Goal: Information Seeking & Learning: Check status

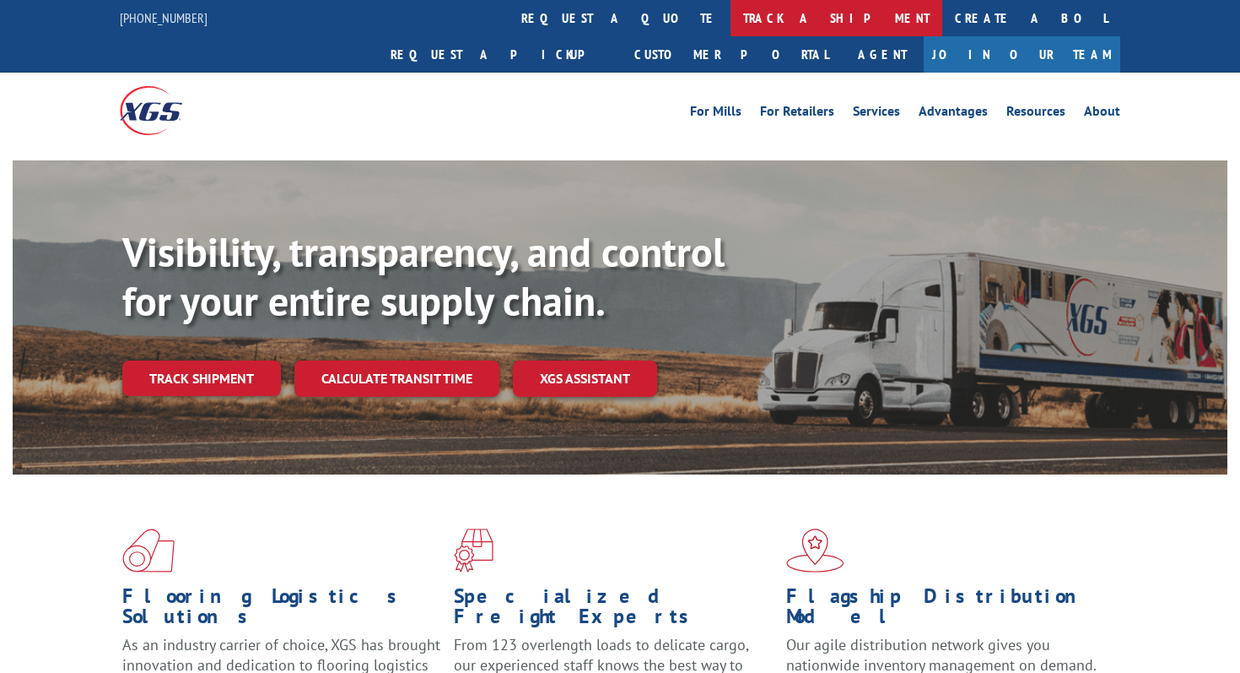
click at [731, 14] on link "track a shipment" at bounding box center [837, 18] width 212 height 36
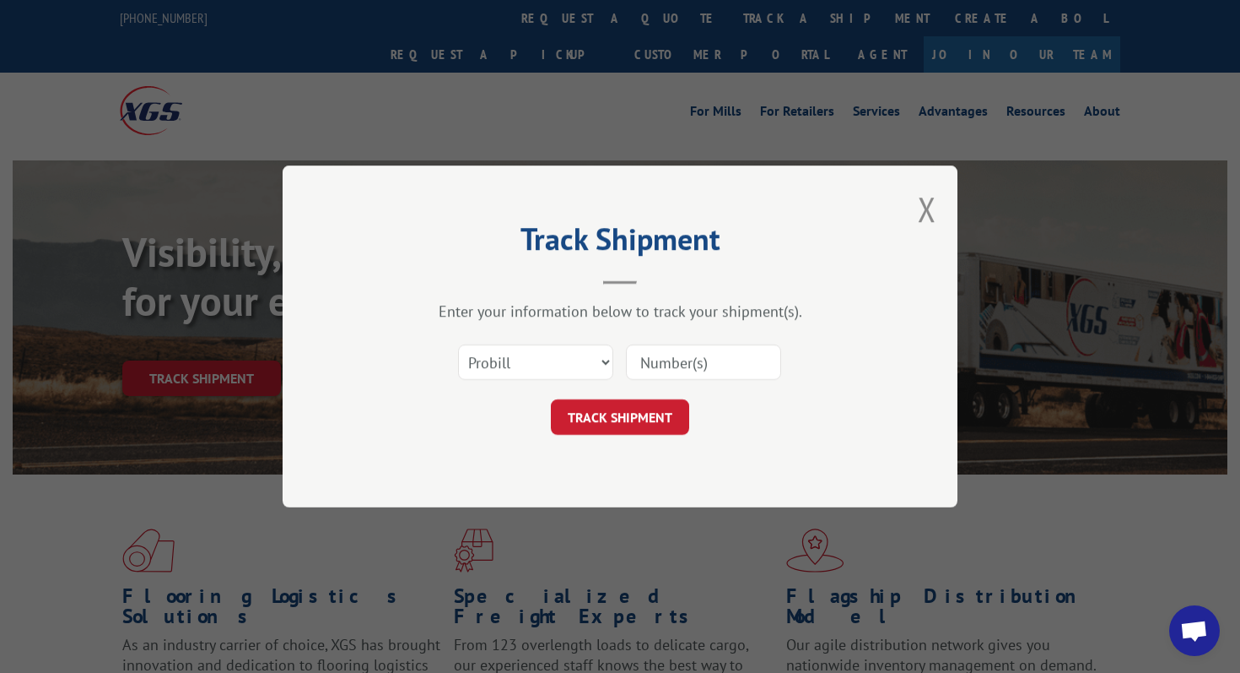
click at [683, 359] on input at bounding box center [703, 361] width 155 height 35
paste input "900575486"
type input "900575486"
click button "TRACK SHIPMENT" at bounding box center [620, 416] width 138 height 35
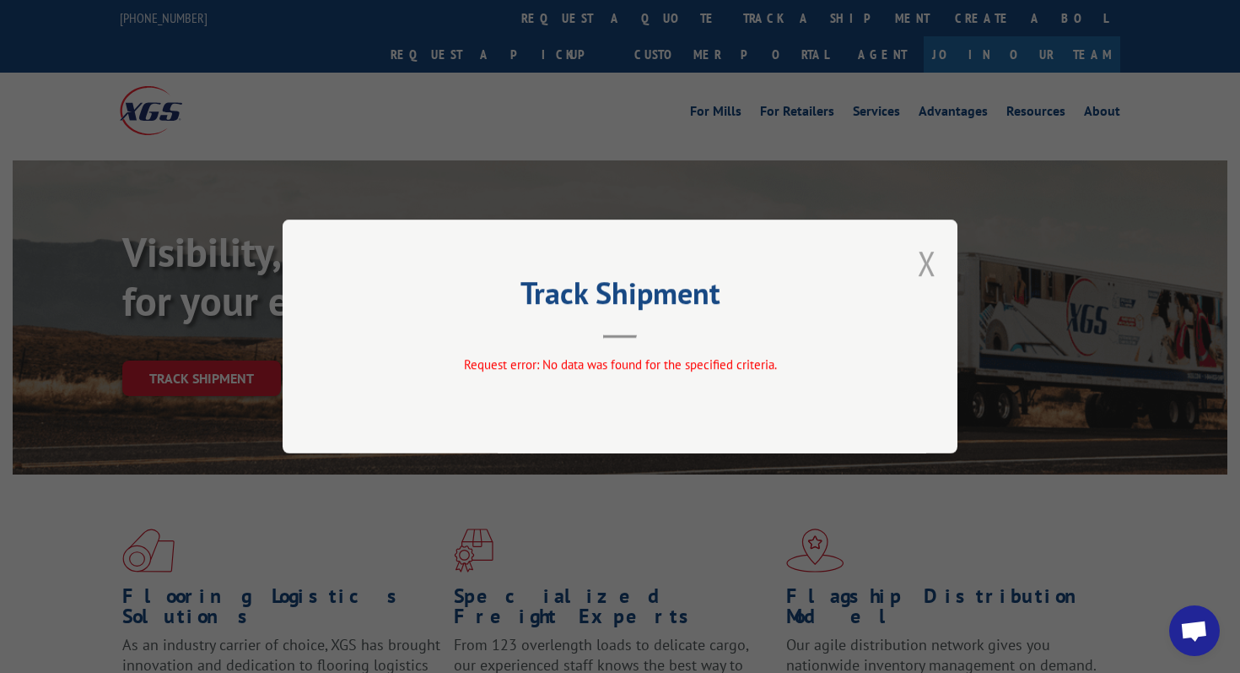
click at [923, 266] on button "Close modal" at bounding box center [927, 262] width 19 height 45
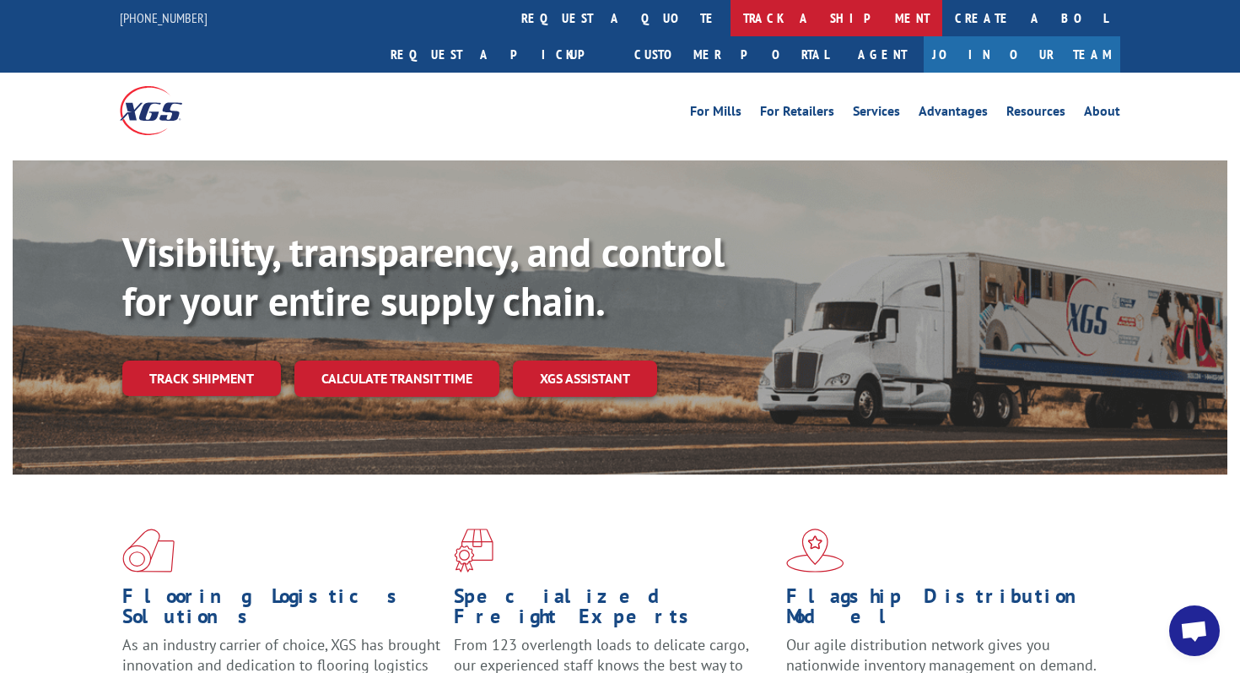
click at [731, 19] on link "track a shipment" at bounding box center [837, 18] width 212 height 36
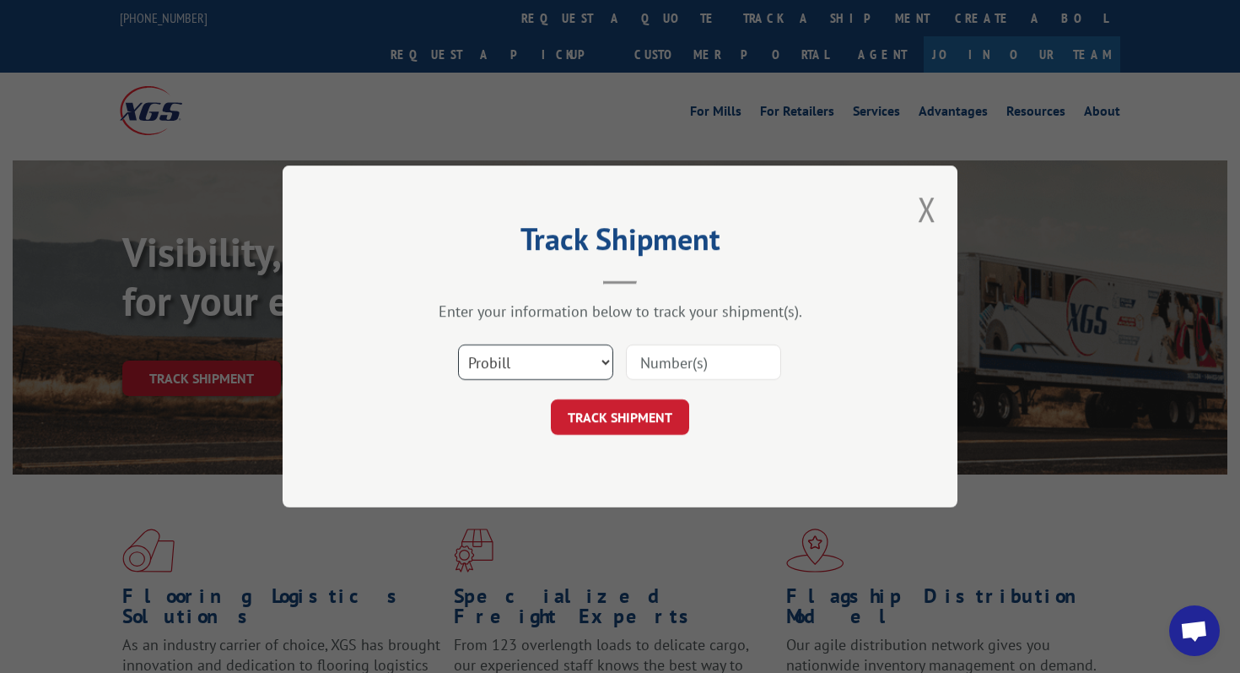
click at [608, 370] on select "Select category... Probill BOL PO" at bounding box center [535, 361] width 155 height 35
select select "bol"
click at [458, 344] on select "Select category... Probill BOL PO" at bounding box center [535, 361] width 155 height 35
click at [663, 351] on input at bounding box center [703, 361] width 155 height 35
paste input "900575486"
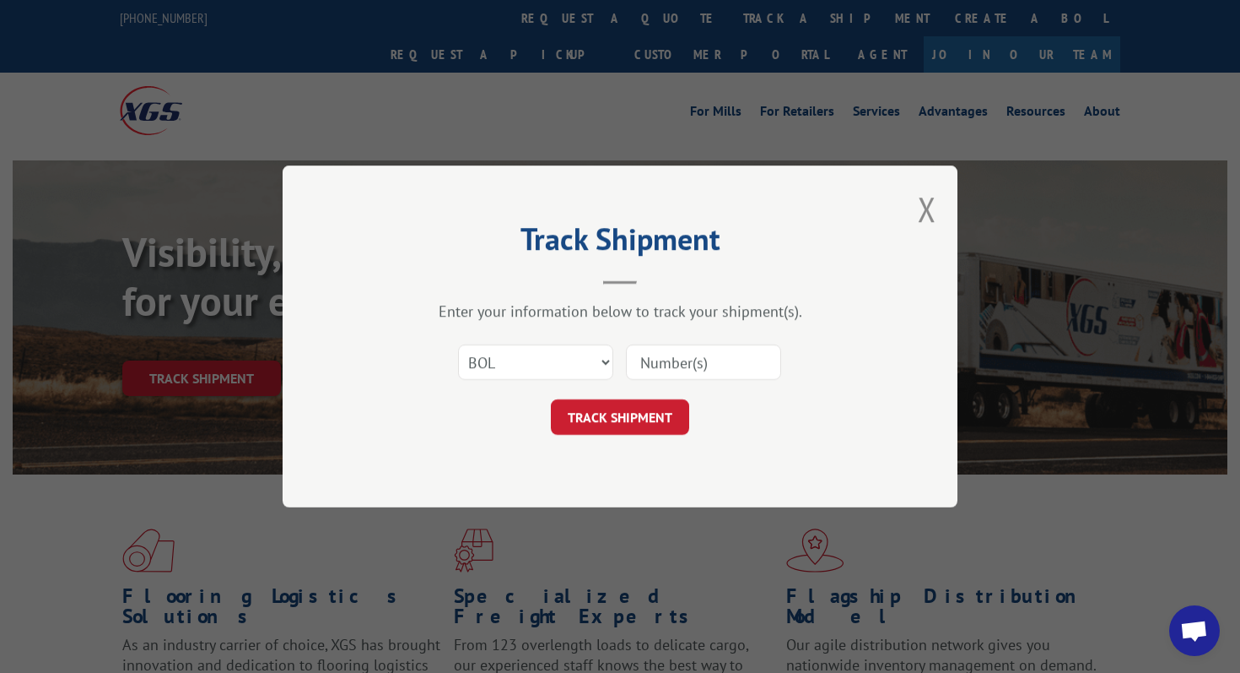
type input "900575486"
click button "TRACK SHIPMENT" at bounding box center [620, 416] width 138 height 35
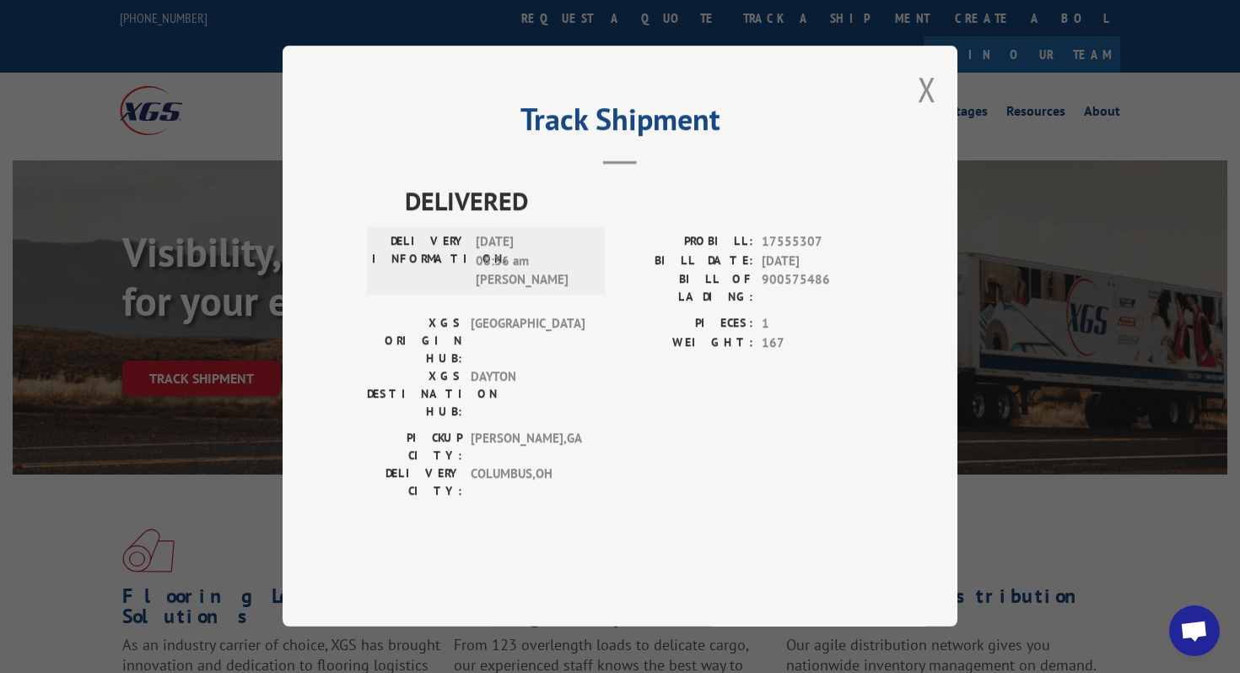
click at [917, 138] on div "Track Shipment DELIVERED DELIVERY INFORMATION: [DATE] 08:36 am [PERSON_NAME] PR…" at bounding box center [620, 336] width 675 height 581
click at [937, 159] on div "Track Shipment DELIVERED DELIVERY INFORMATION: [DATE] 08:36 am [PERSON_NAME] PR…" at bounding box center [620, 336] width 675 height 581
click at [932, 111] on button "Close modal" at bounding box center [927, 89] width 19 height 45
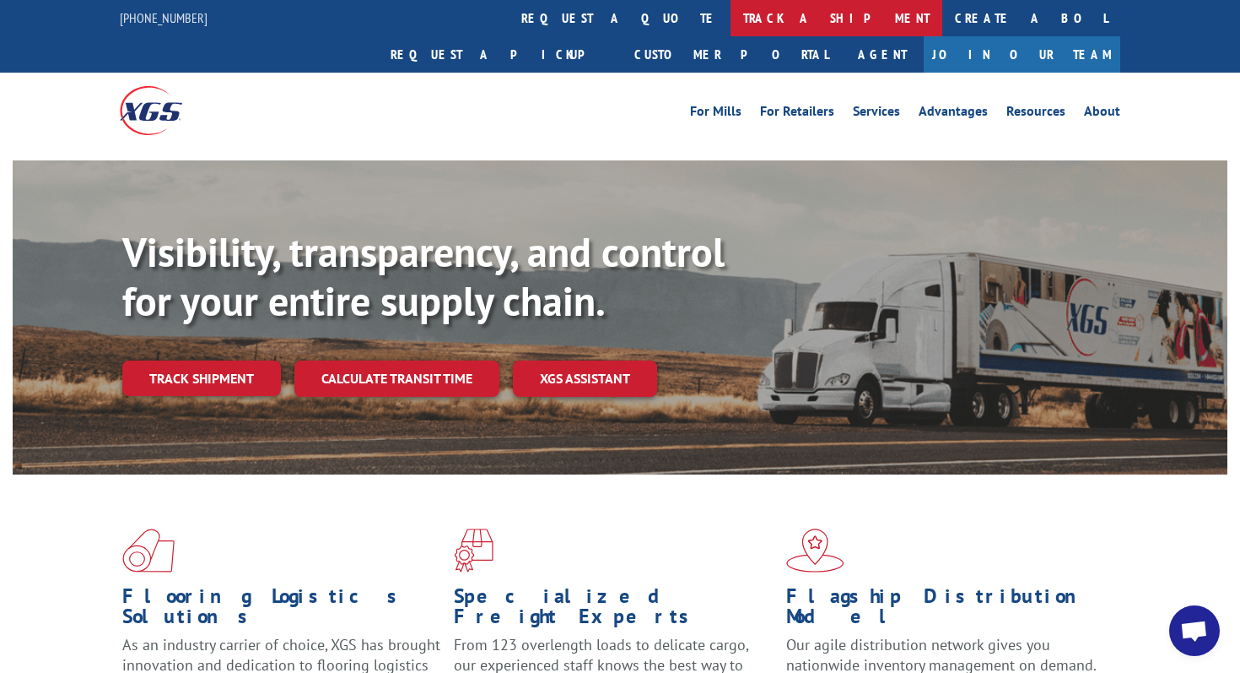
click at [731, 12] on link "track a shipment" at bounding box center [837, 18] width 212 height 36
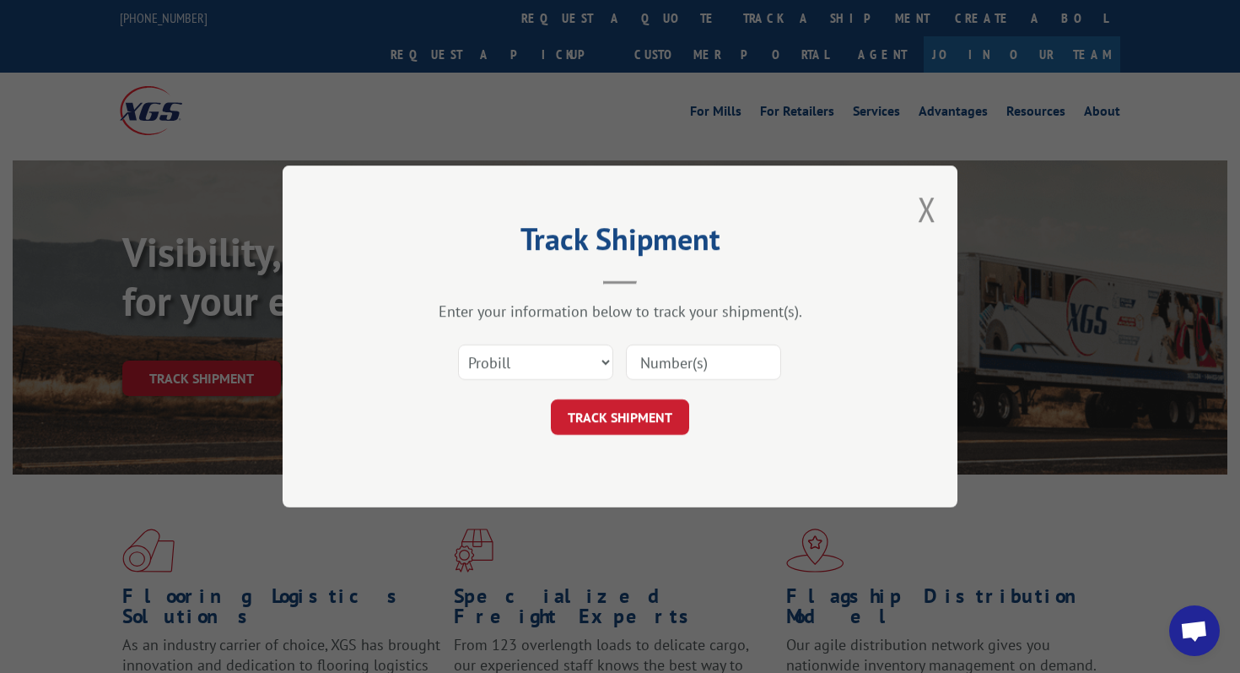
click at [670, 377] on input at bounding box center [703, 361] width 155 height 35
paste input "17563094"
type input "17563094"
click button "TRACK SHIPMENT" at bounding box center [620, 416] width 138 height 35
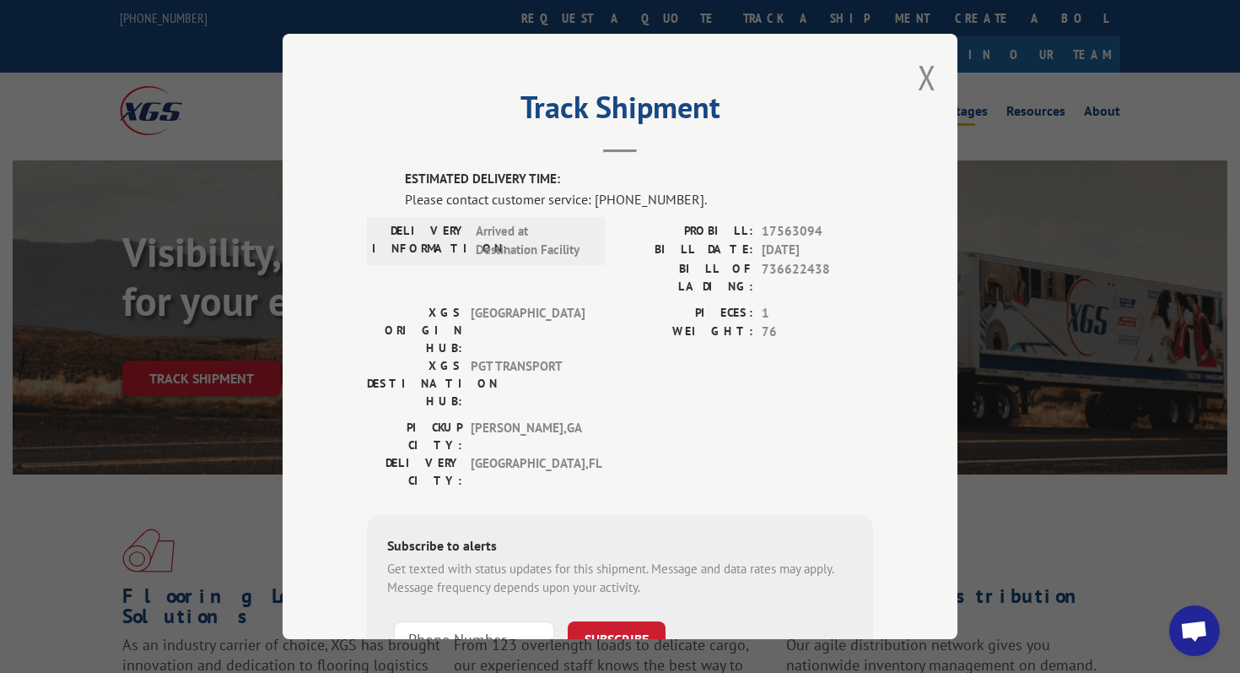
click at [924, 78] on button "Close modal" at bounding box center [927, 77] width 19 height 45
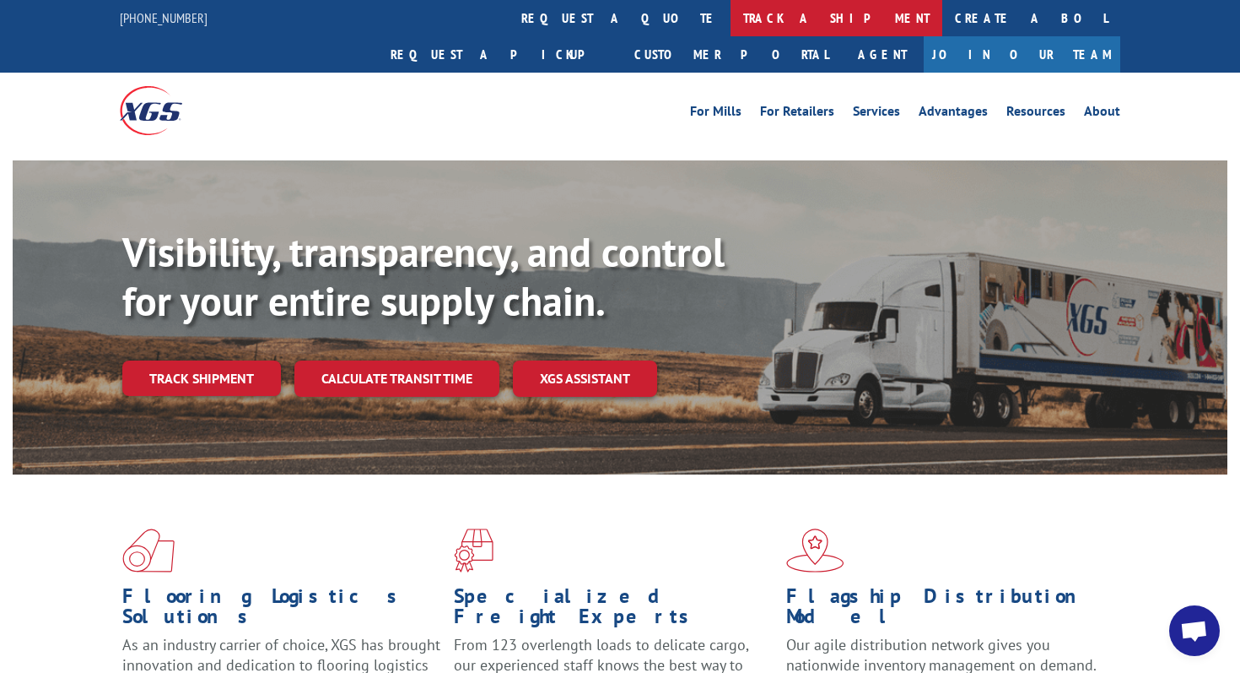
click at [731, 4] on link "track a shipment" at bounding box center [837, 18] width 212 height 36
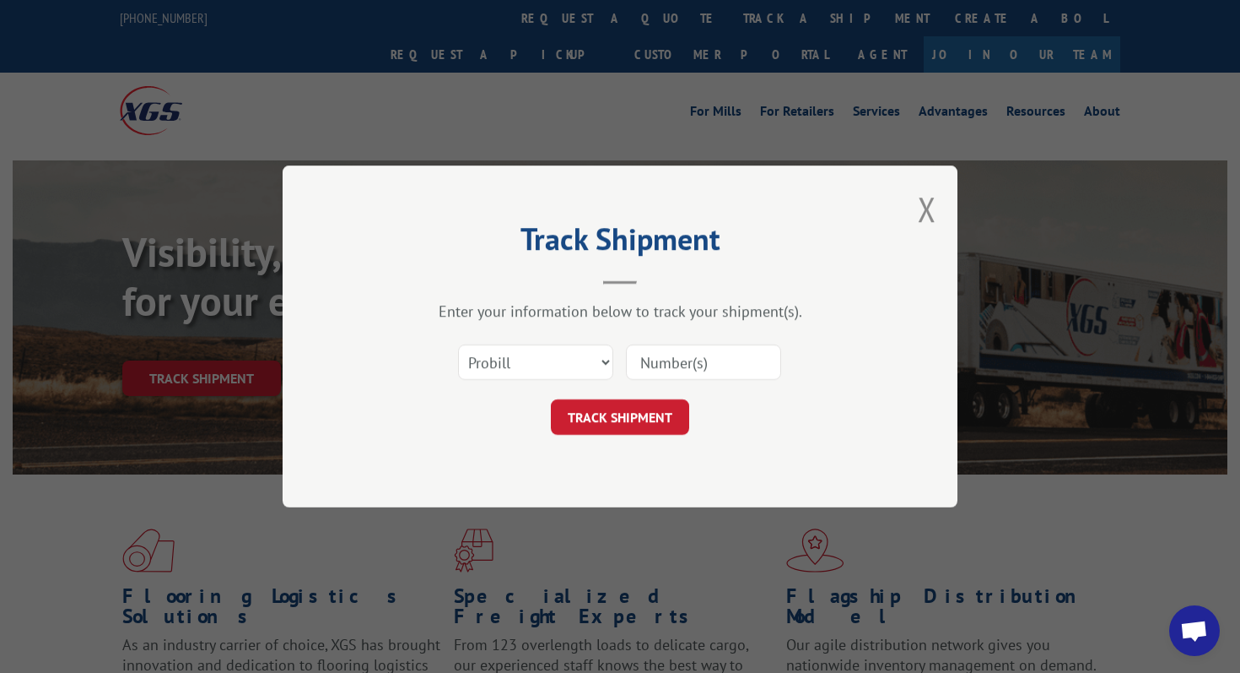
click at [667, 367] on input at bounding box center [703, 361] width 155 height 35
paste input "17565242"
type input "17565242"
click button "TRACK SHIPMENT" at bounding box center [620, 416] width 138 height 35
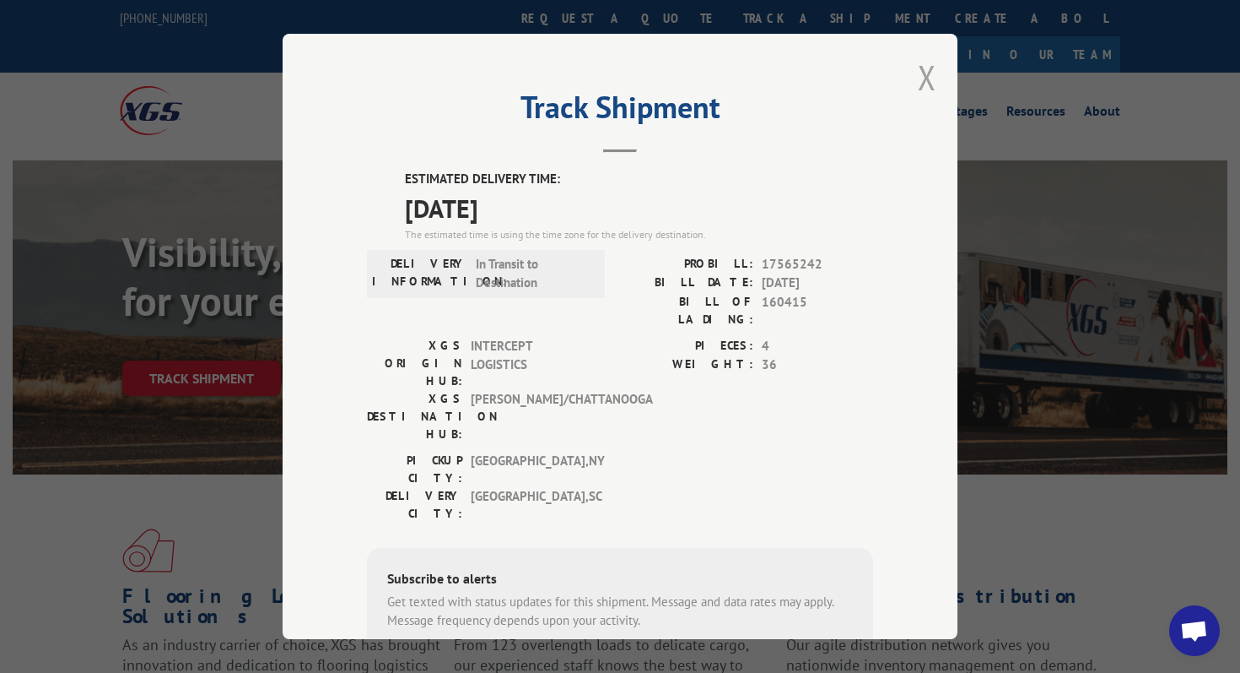
click at [928, 66] on button "Close modal" at bounding box center [927, 77] width 19 height 45
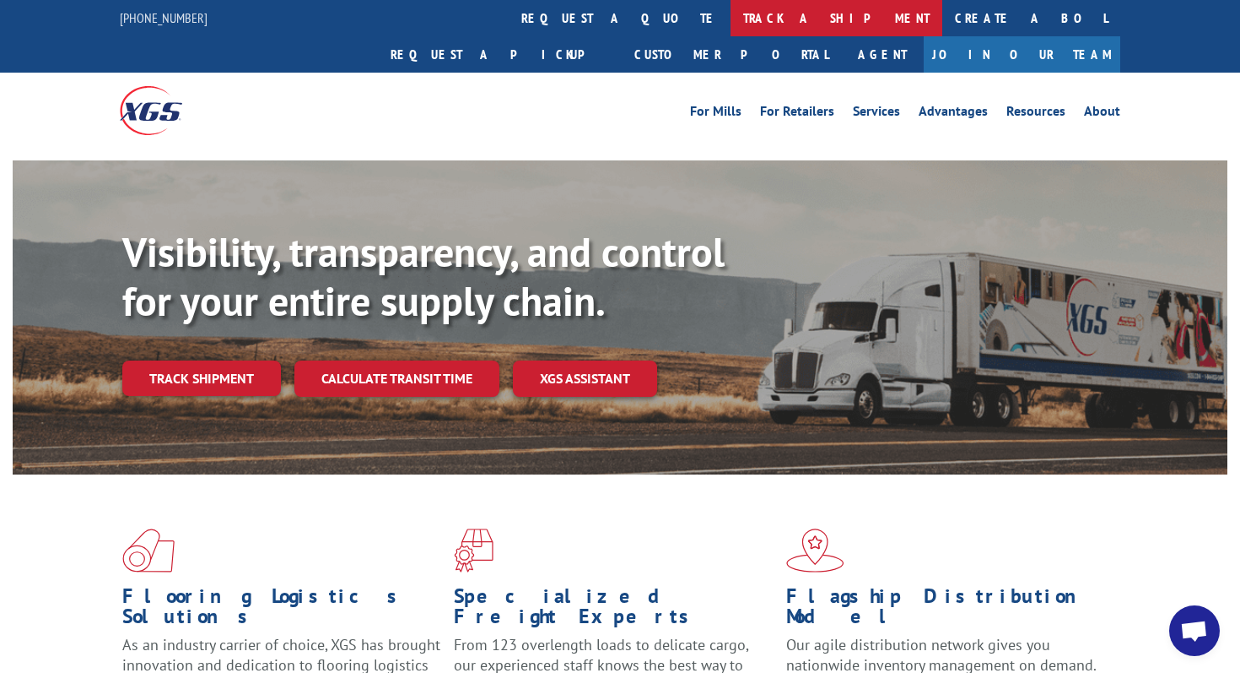
click at [731, 24] on link "track a shipment" at bounding box center [837, 18] width 212 height 36
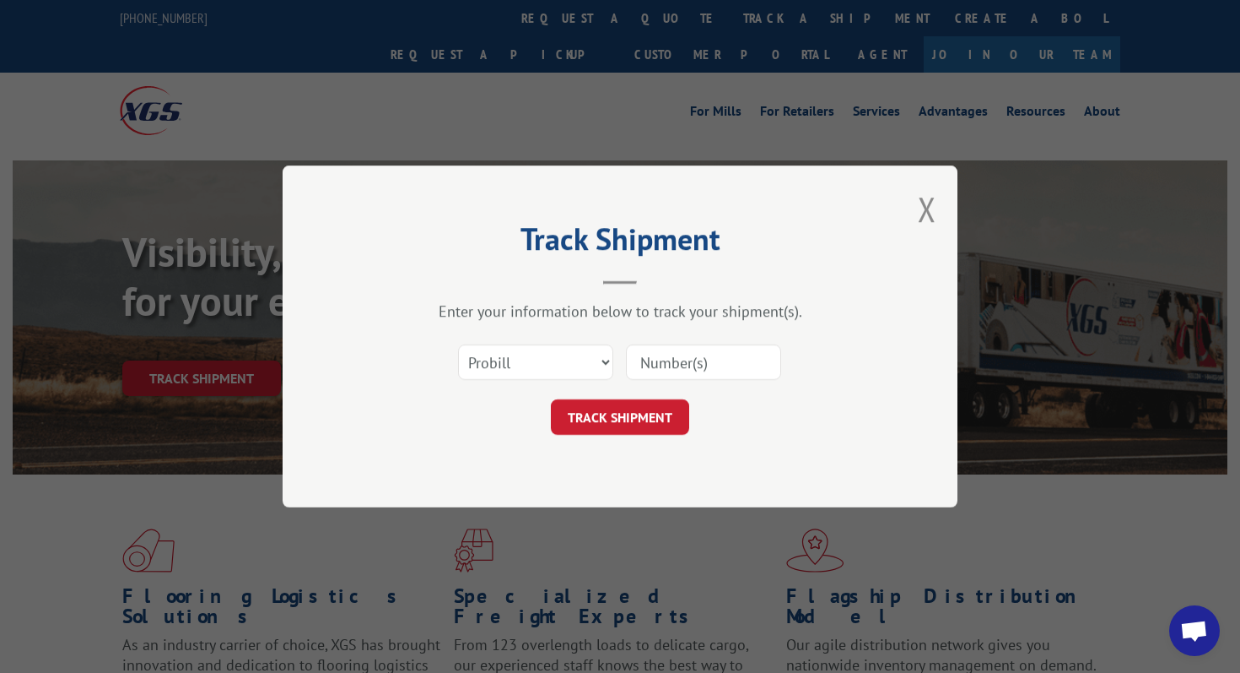
click at [671, 352] on input at bounding box center [703, 361] width 155 height 35
paste input "532561585"
type input "532561585"
click at [575, 367] on select "Select category... Probill BOL PO" at bounding box center [535, 361] width 155 height 35
select select "bol"
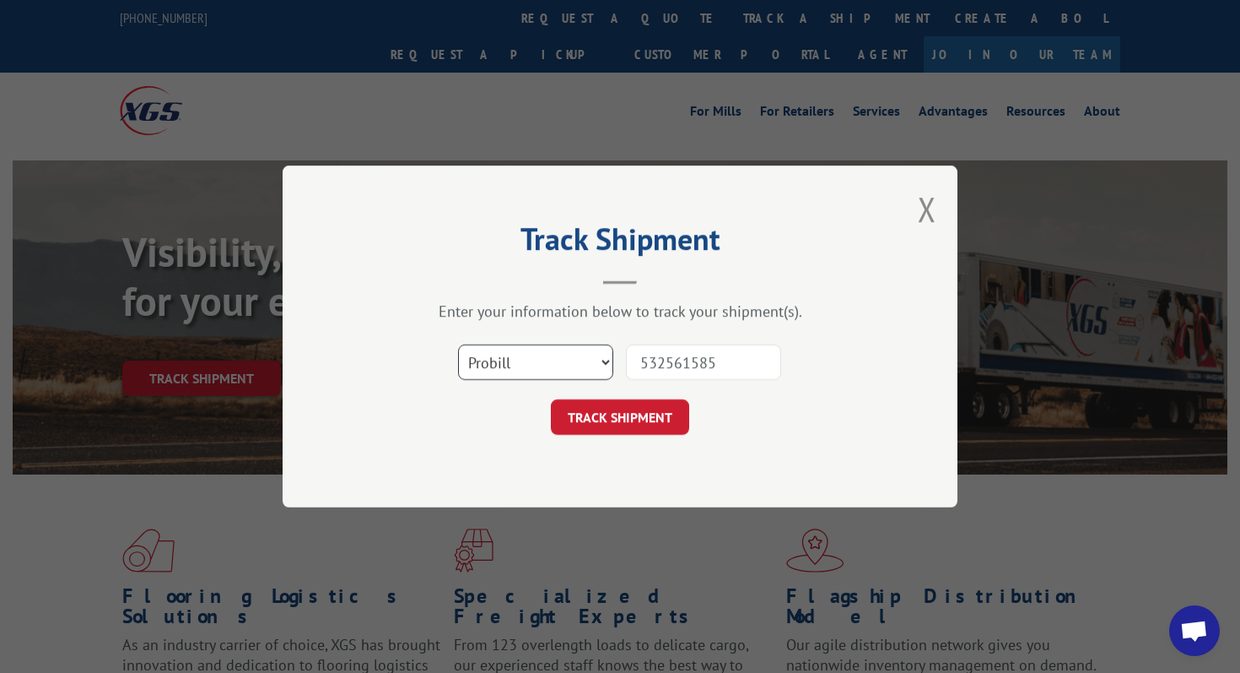
click at [458, 344] on select "Select category... Probill BOL PO" at bounding box center [535, 361] width 155 height 35
click at [608, 402] on button "TRACK SHIPMENT" at bounding box center [620, 416] width 138 height 35
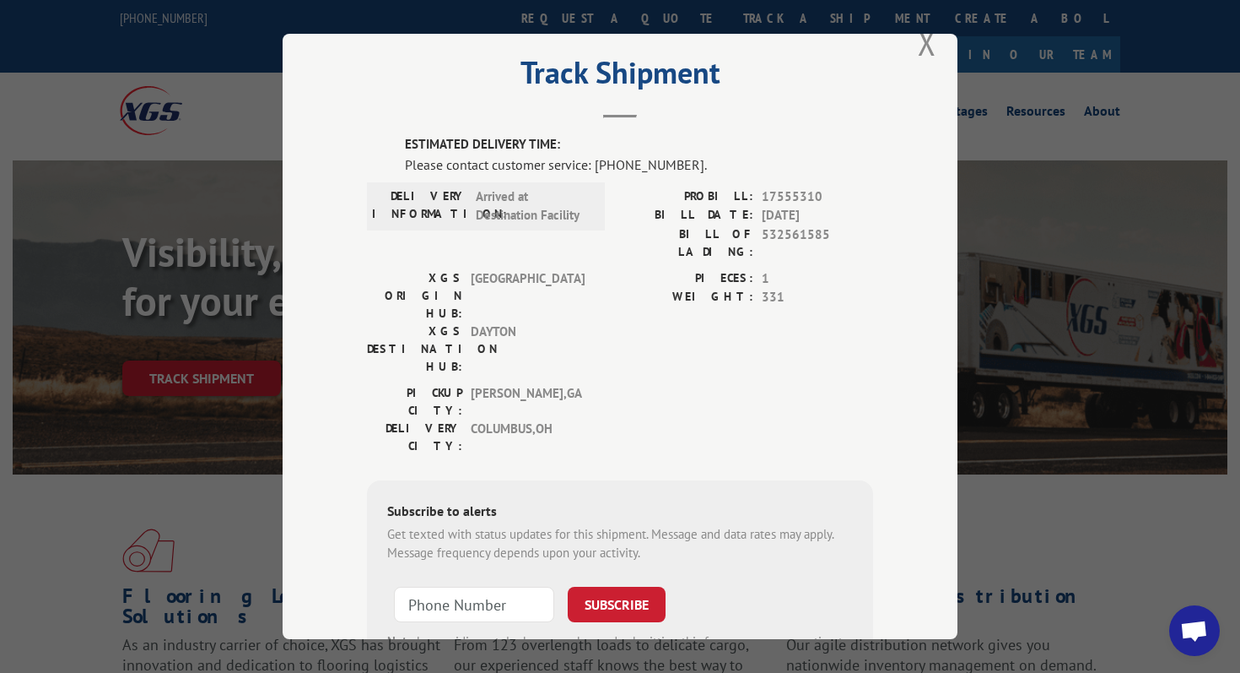
scroll to position [41, 0]
